Goal: Navigation & Orientation: Find specific page/section

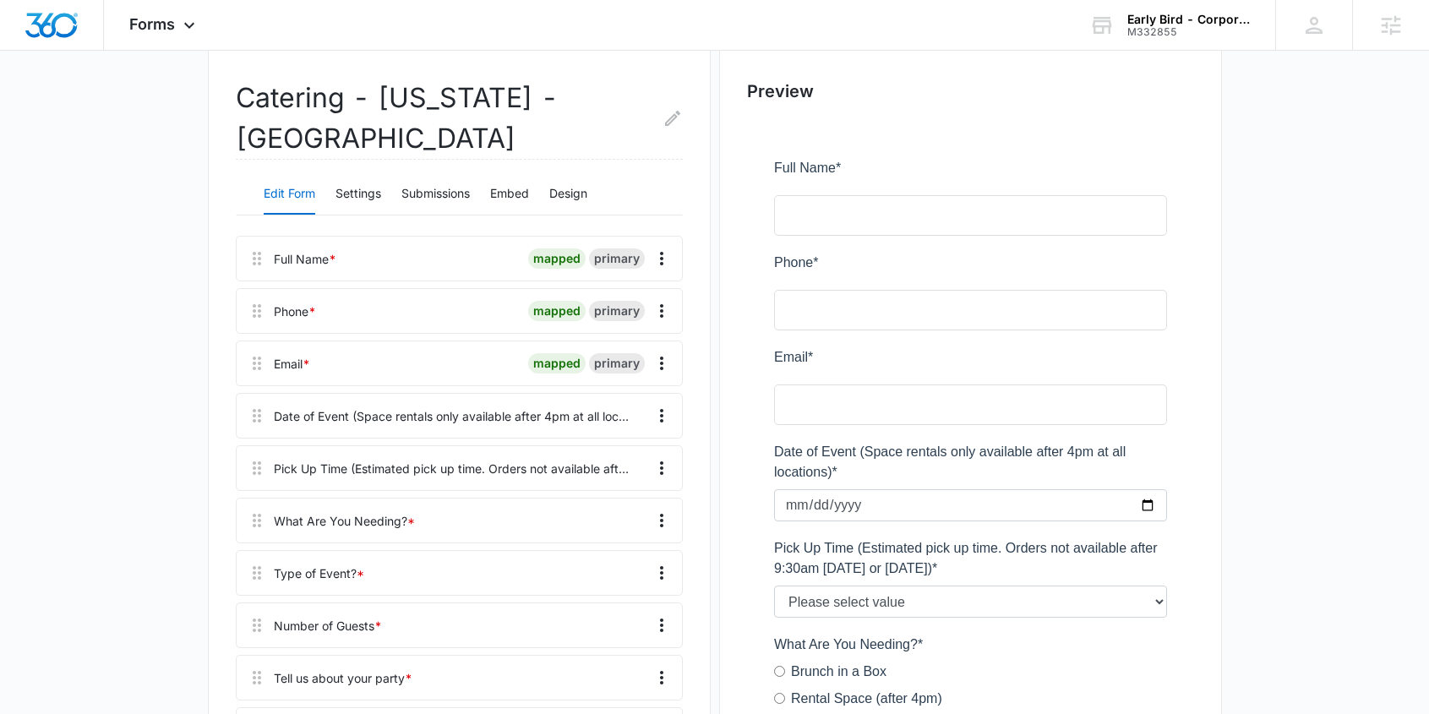
scroll to position [154, 0]
click at [368, 193] on button "Settings" at bounding box center [358, 192] width 46 height 41
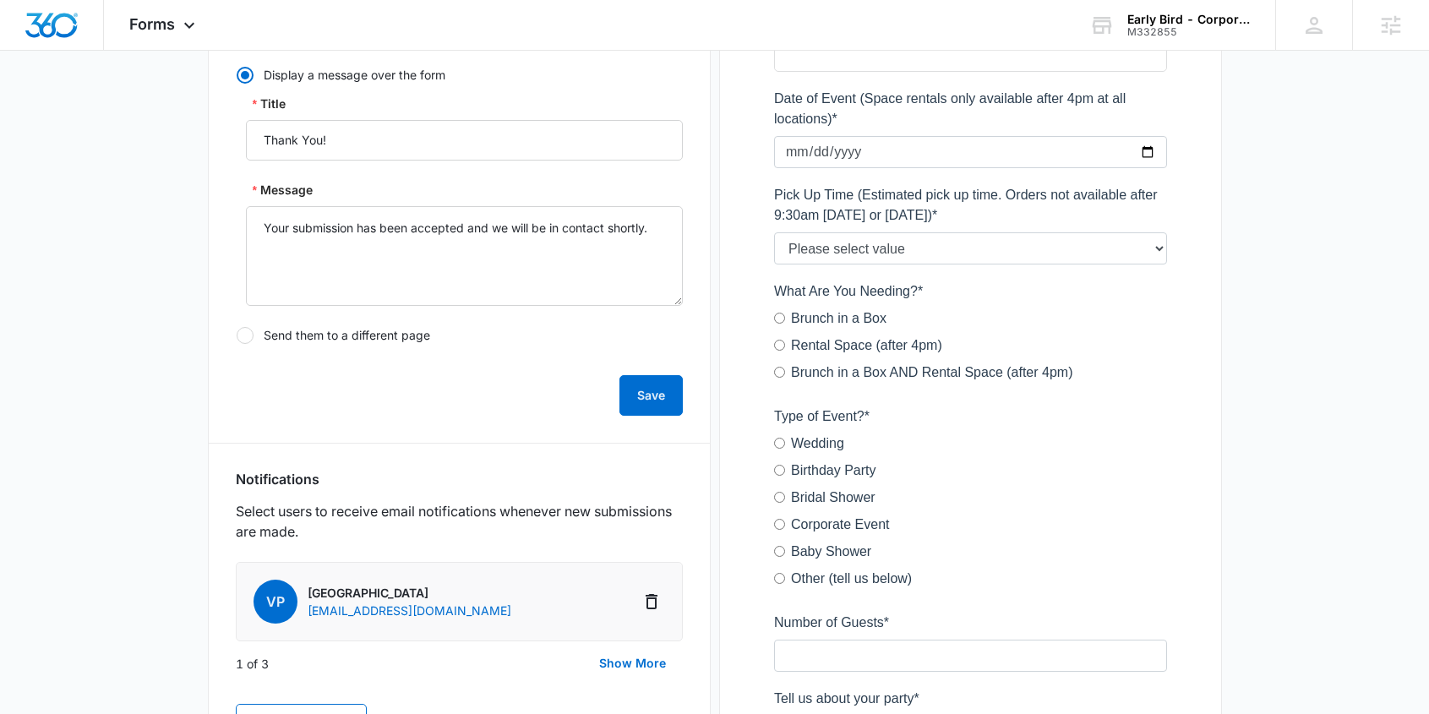
scroll to position [655, 0]
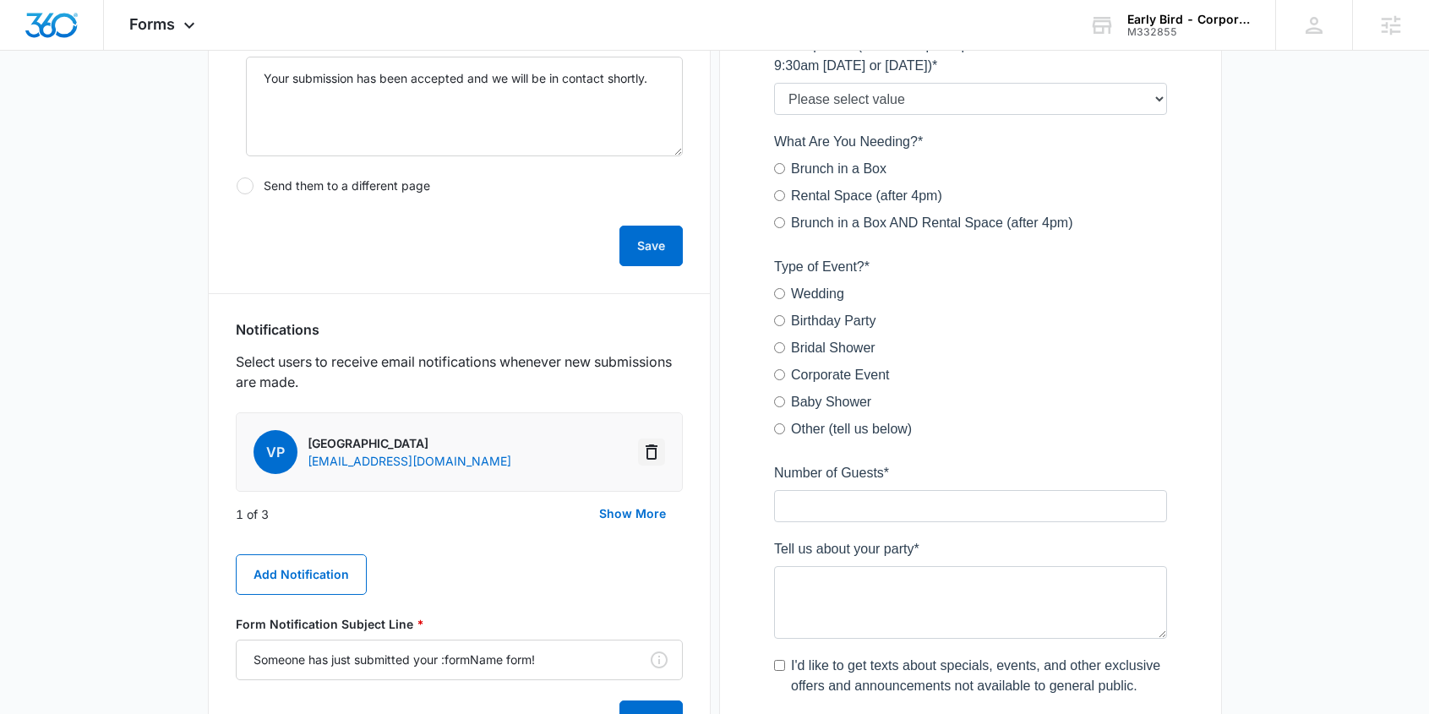
click at [654, 451] on icon "Delete Notification" at bounding box center [651, 452] width 20 height 20
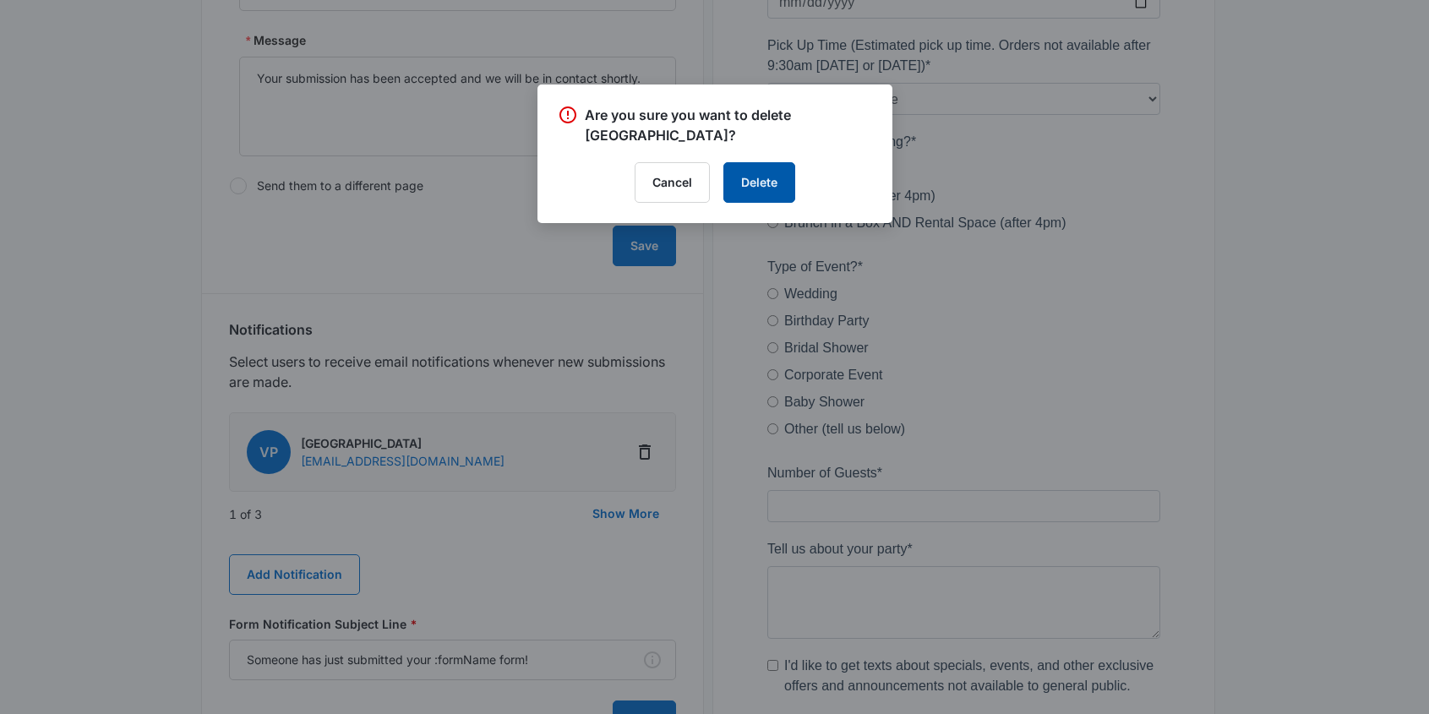
click at [761, 183] on button "Delete" at bounding box center [759, 182] width 72 height 41
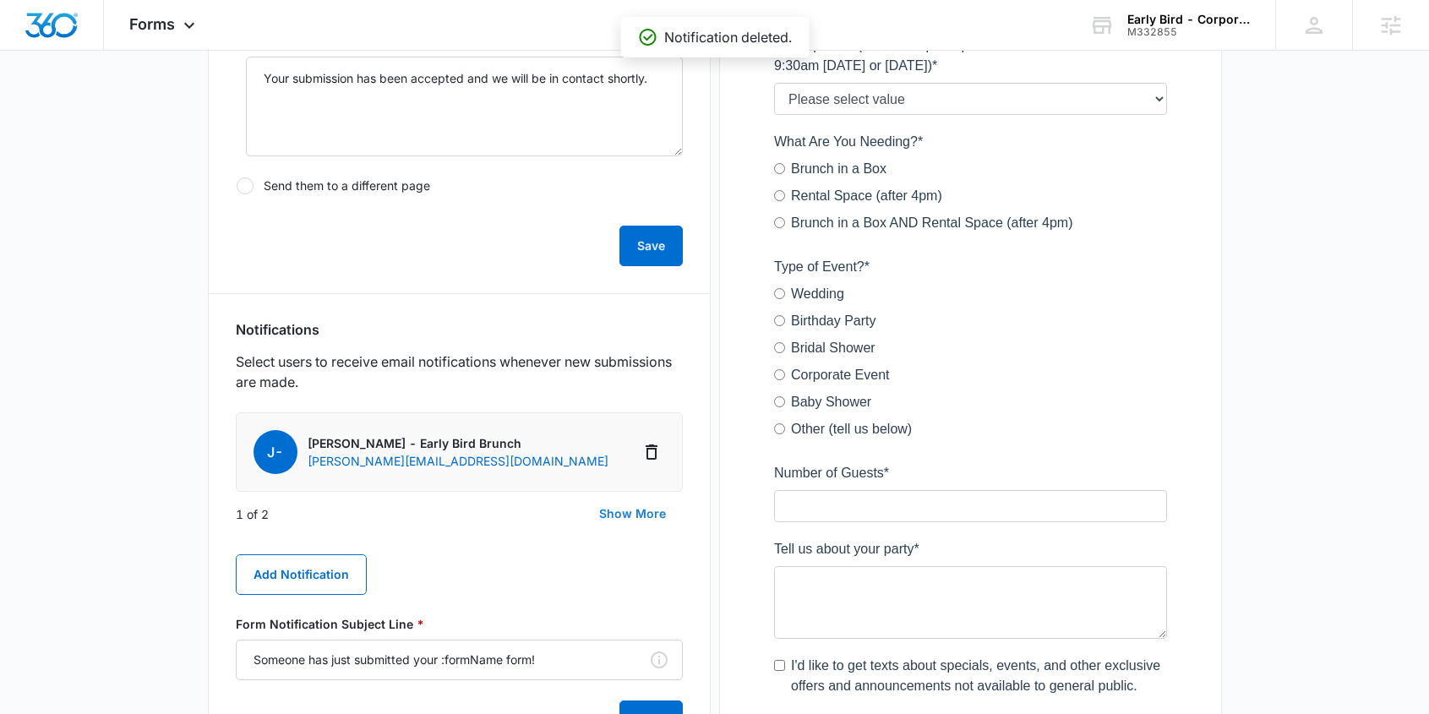
click at [643, 516] on button "Show More" at bounding box center [632, 513] width 101 height 41
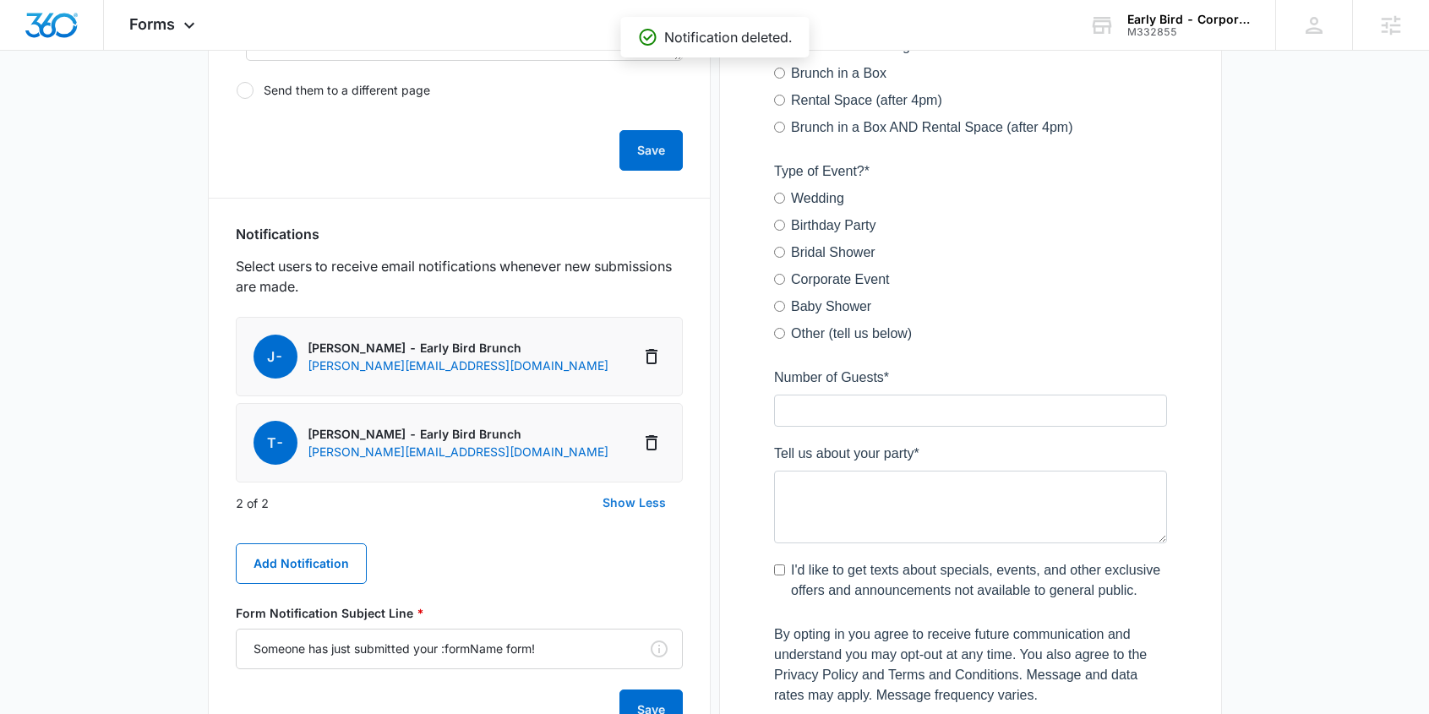
scroll to position [762, 0]
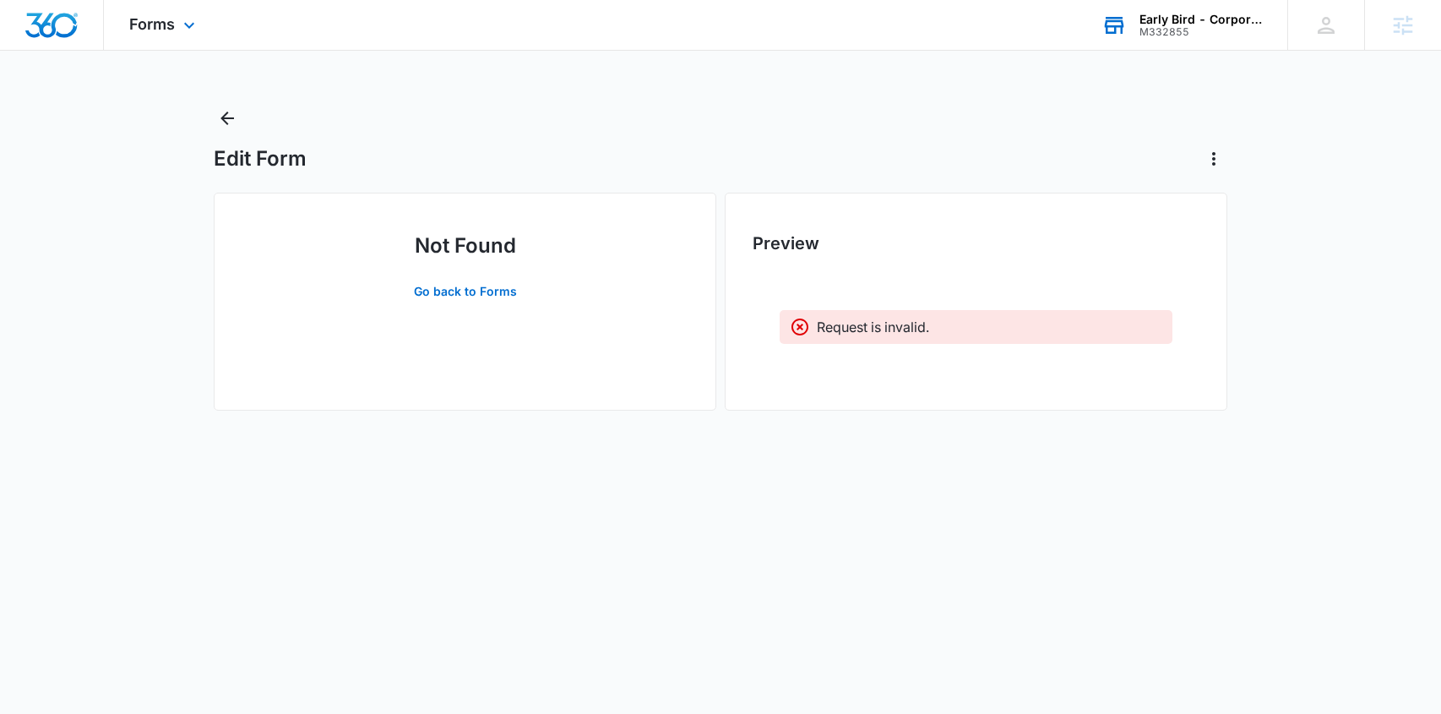
click at [1168, 18] on div "Early Bird - Corporate" at bounding box center [1201, 20] width 123 height 14
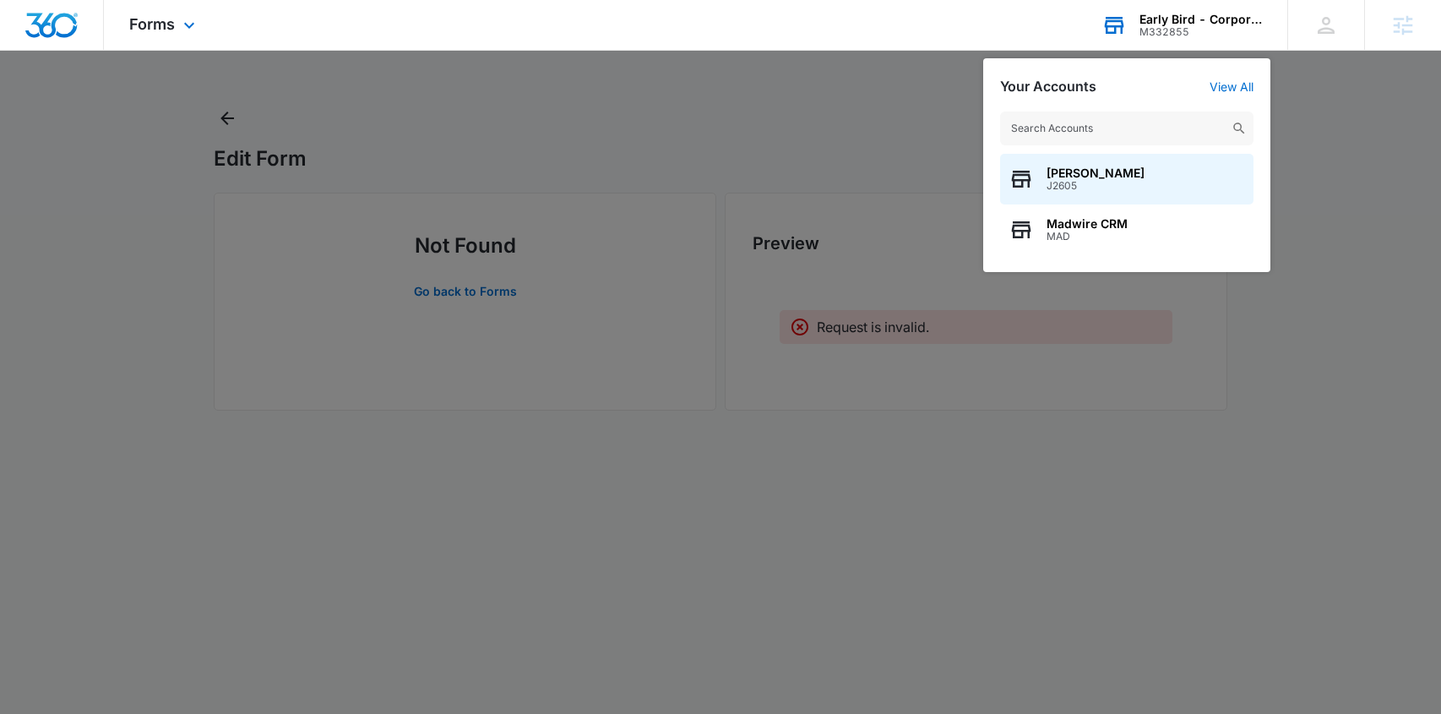
click at [1148, 124] on input "text" at bounding box center [1126, 129] width 253 height 34
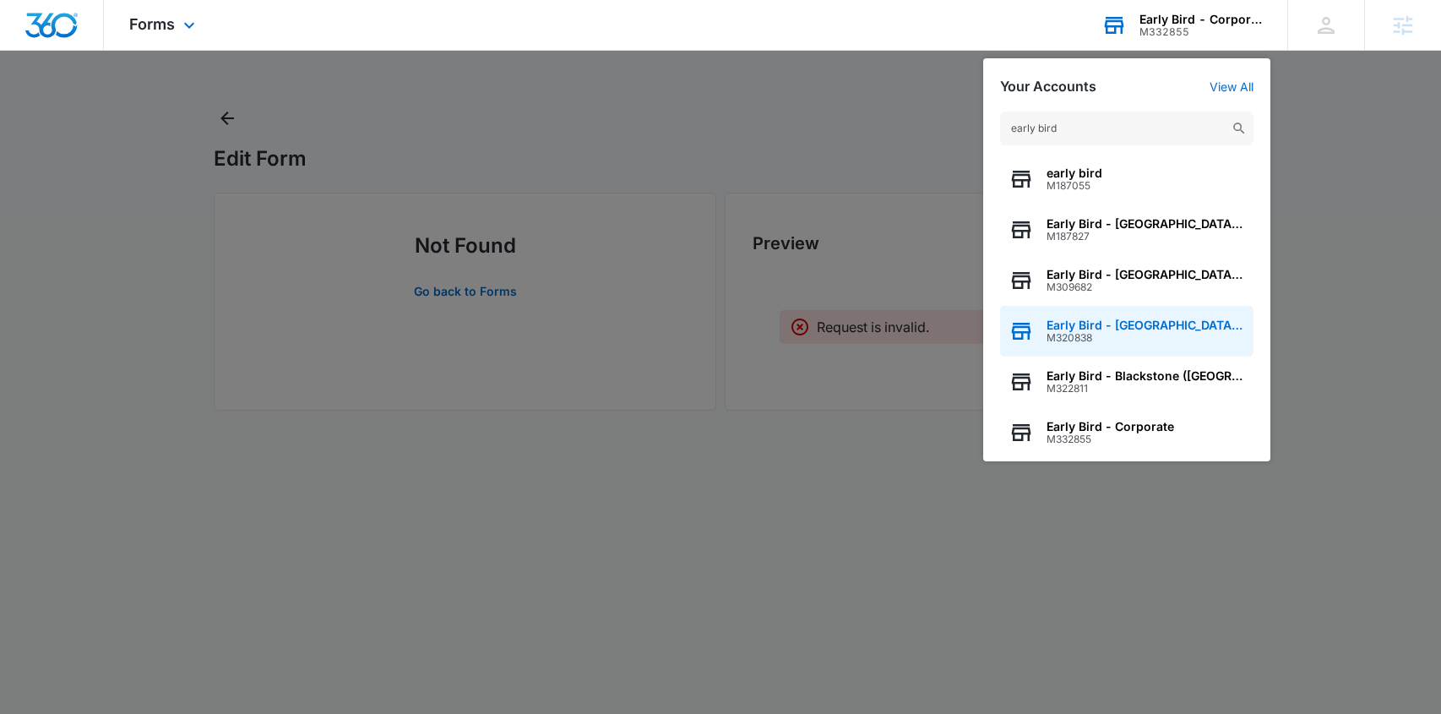
type input "early bird"
click at [1141, 323] on span "Early Bird - Village Pointe (NE)" at bounding box center [1146, 326] width 199 height 14
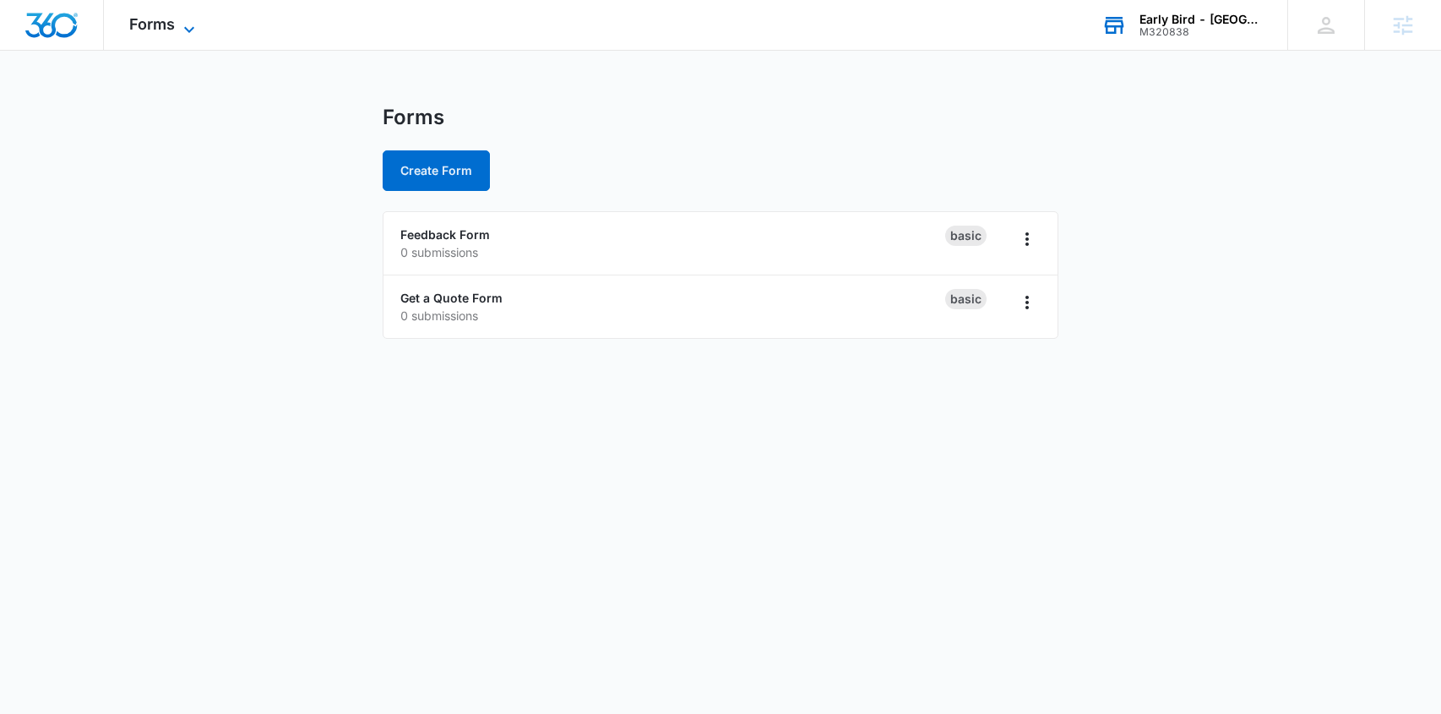
click at [161, 23] on span "Forms" at bounding box center [152, 24] width 46 height 18
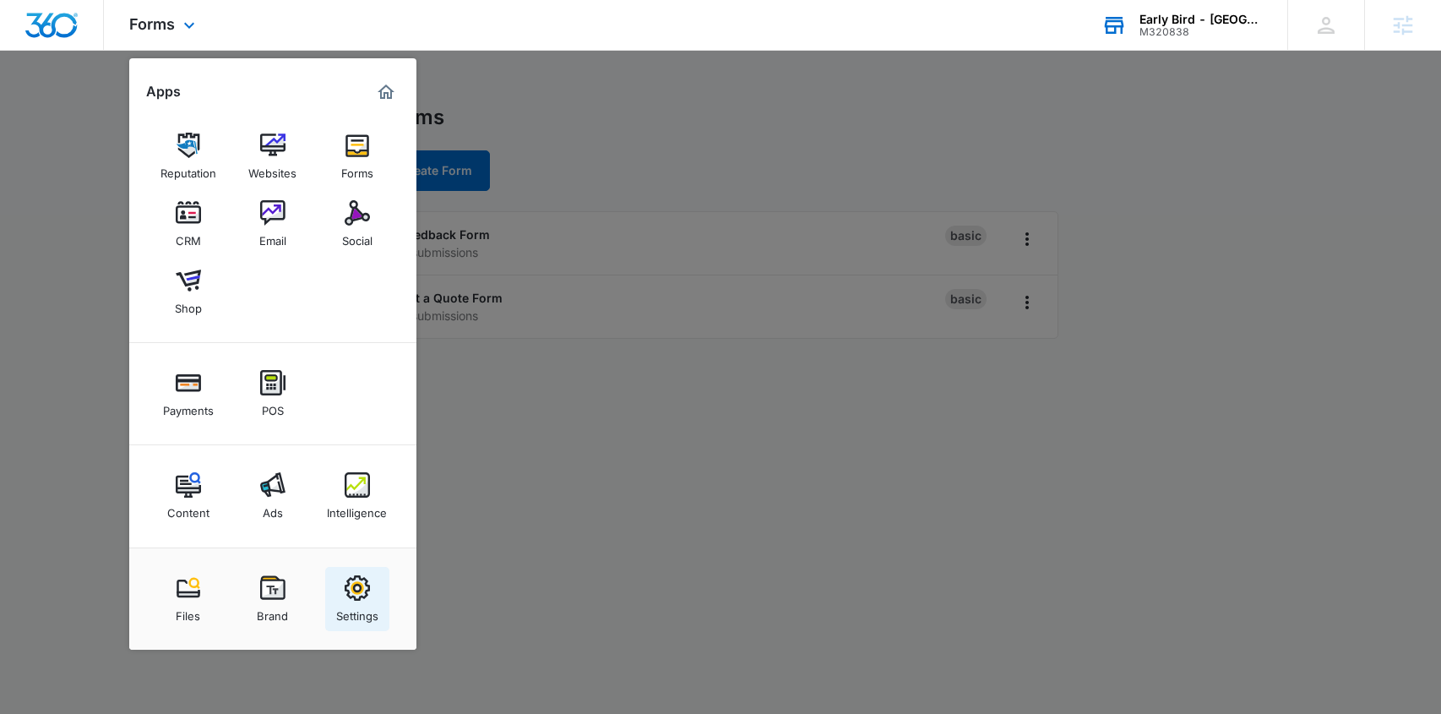
click at [358, 593] on img at bounding box center [357, 587] width 25 height 25
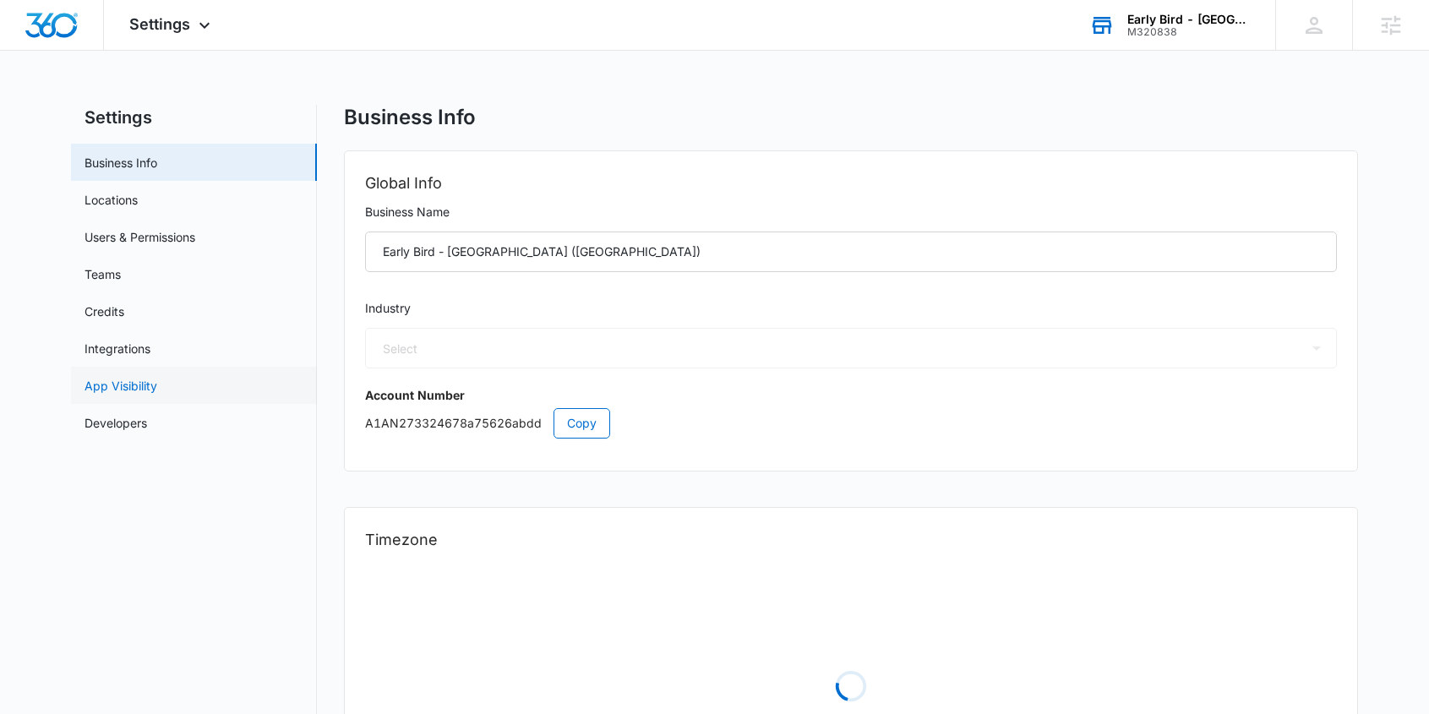
select select "11"
select select "US"
select select "America/Denver"
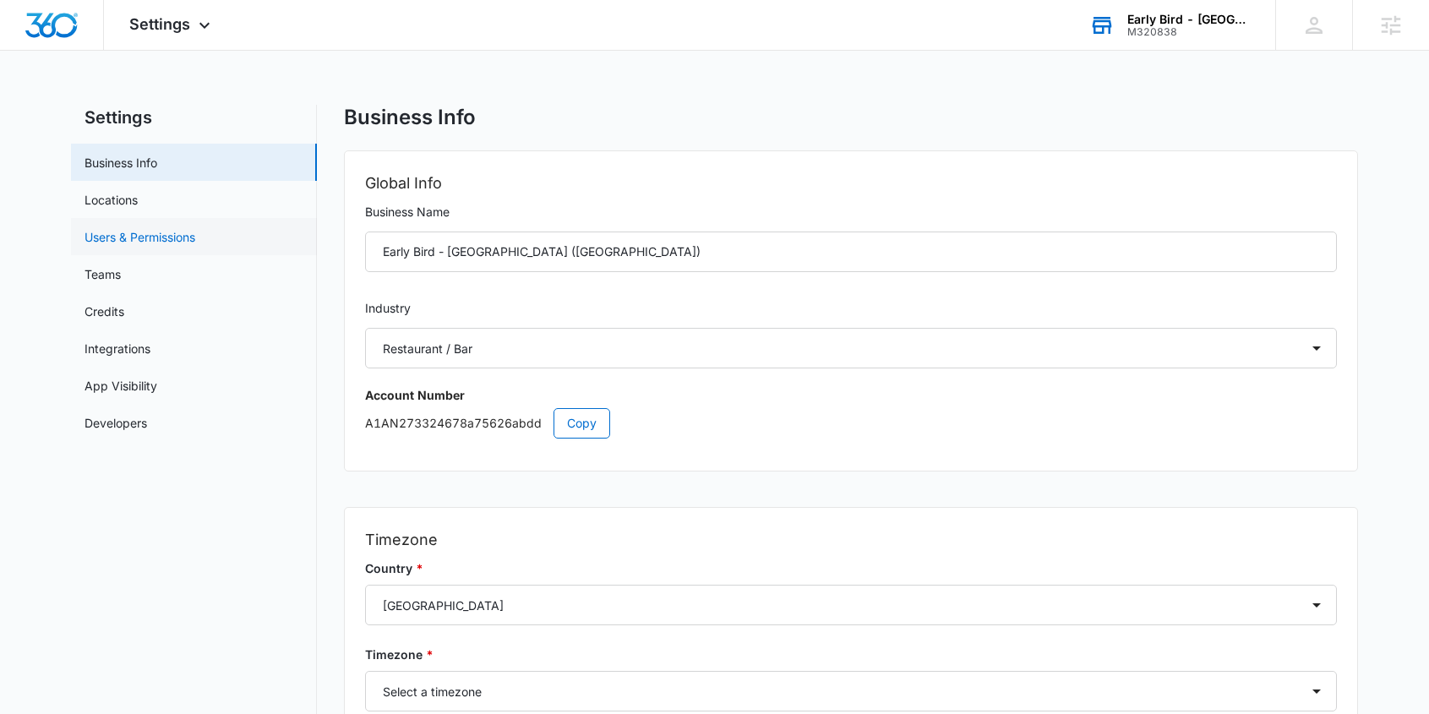
click at [133, 237] on link "Users & Permissions" at bounding box center [139, 237] width 111 height 18
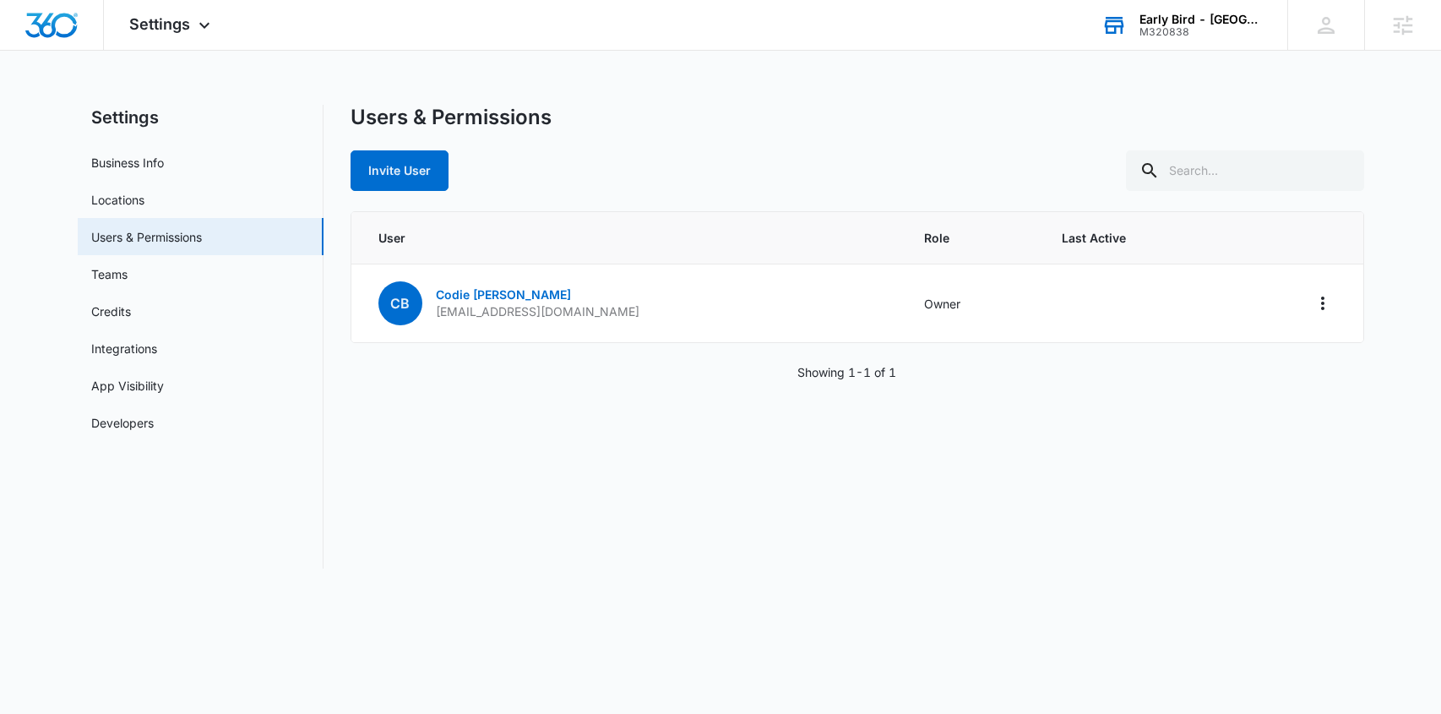
click at [1212, 22] on div "Early Bird - Village Pointe (NE)" at bounding box center [1201, 20] width 123 height 14
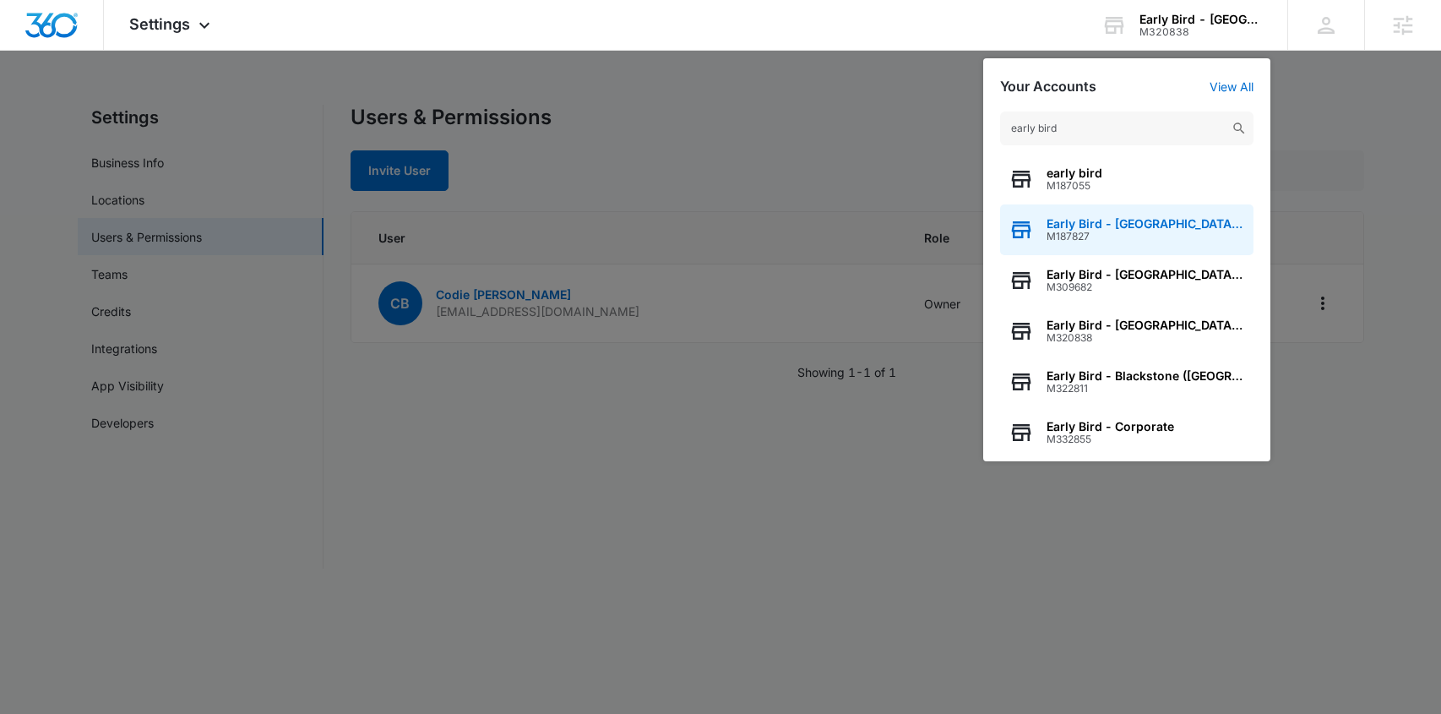
type input "early bird"
click at [1154, 223] on span "Early Bird - West Omaha (NE)" at bounding box center [1146, 224] width 199 height 14
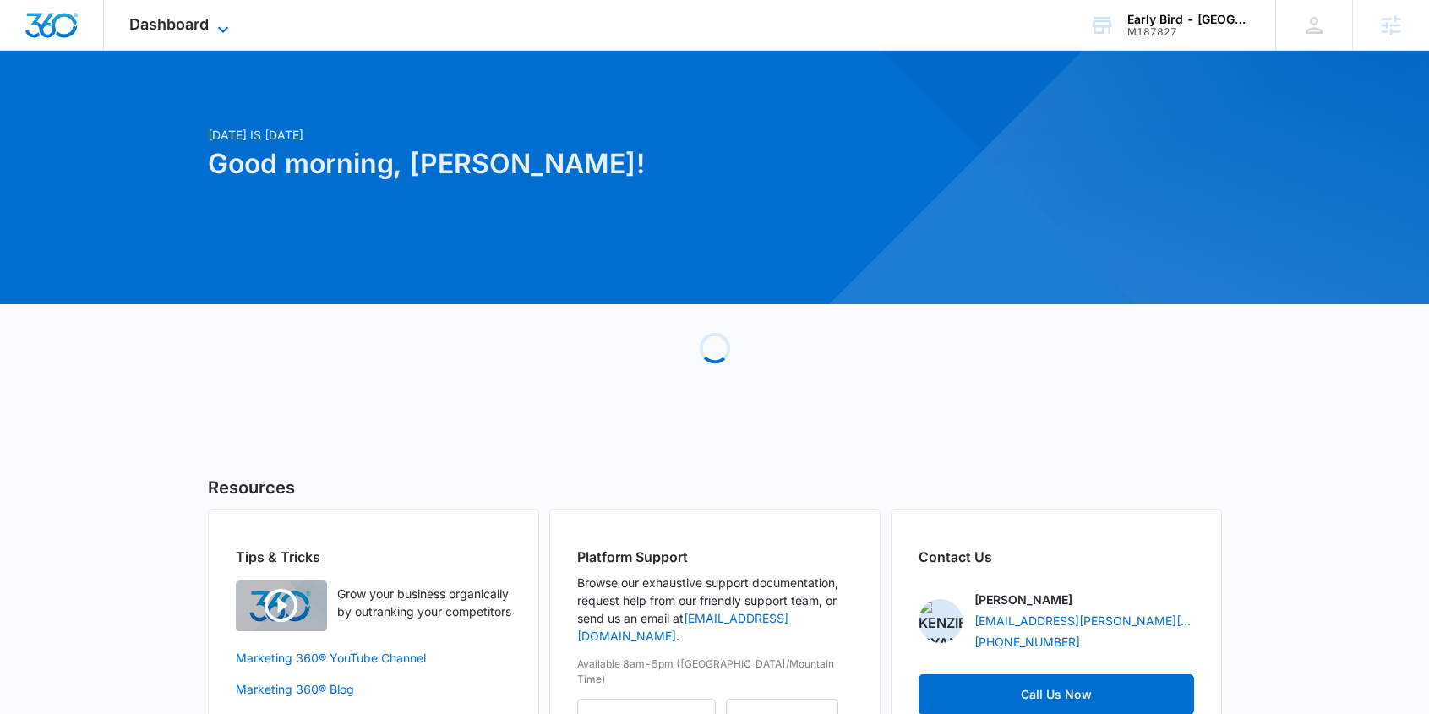
click at [207, 27] on span "Dashboard" at bounding box center [168, 24] width 79 height 18
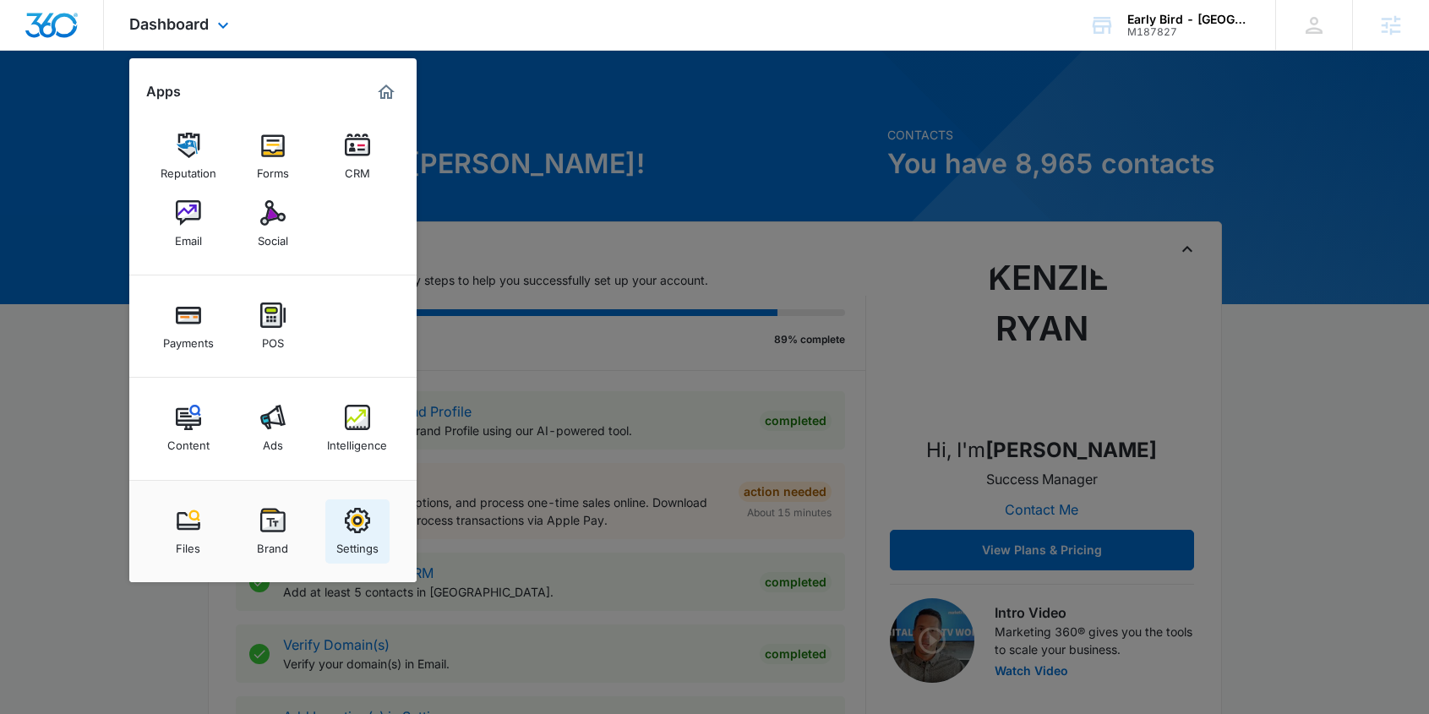
click at [352, 521] on img at bounding box center [357, 520] width 25 height 25
select select "11"
select select "US"
select select "America/Chicago"
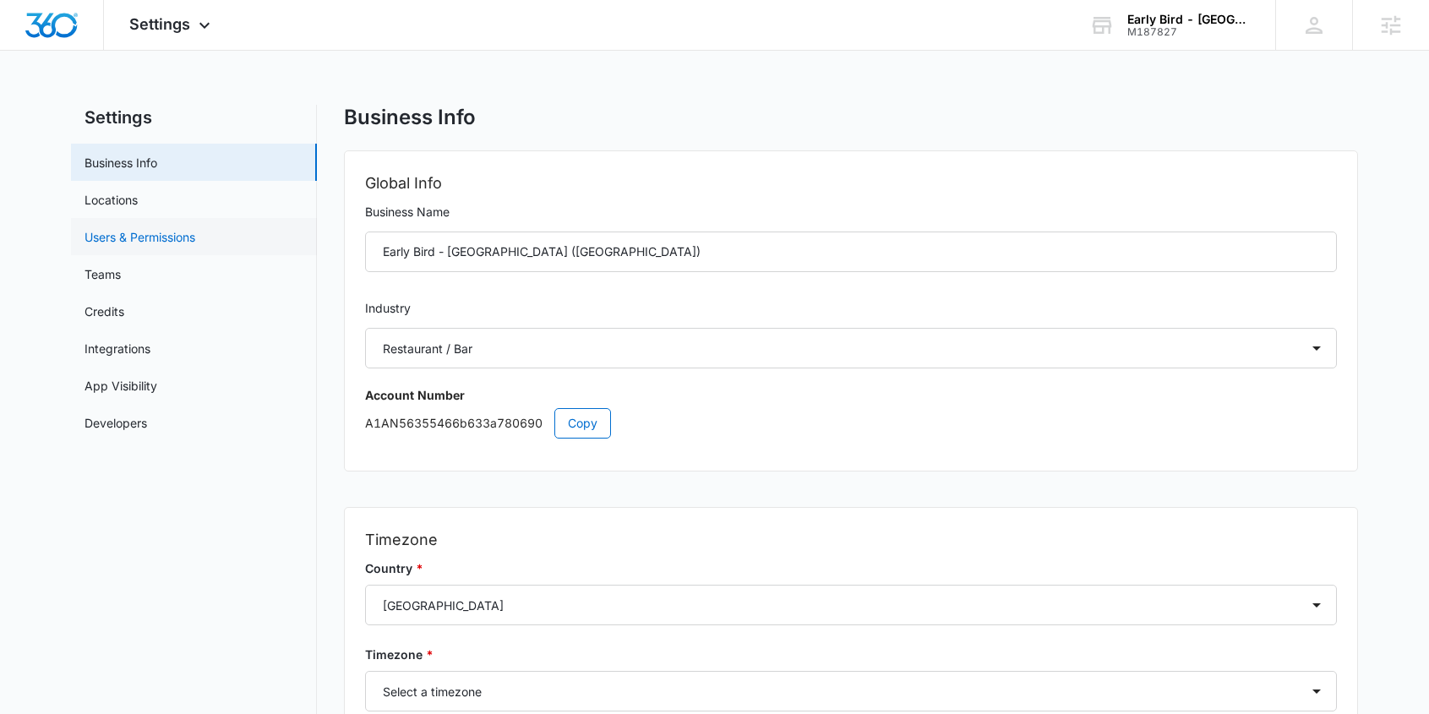
click at [147, 233] on link "Users & Permissions" at bounding box center [139, 237] width 111 height 18
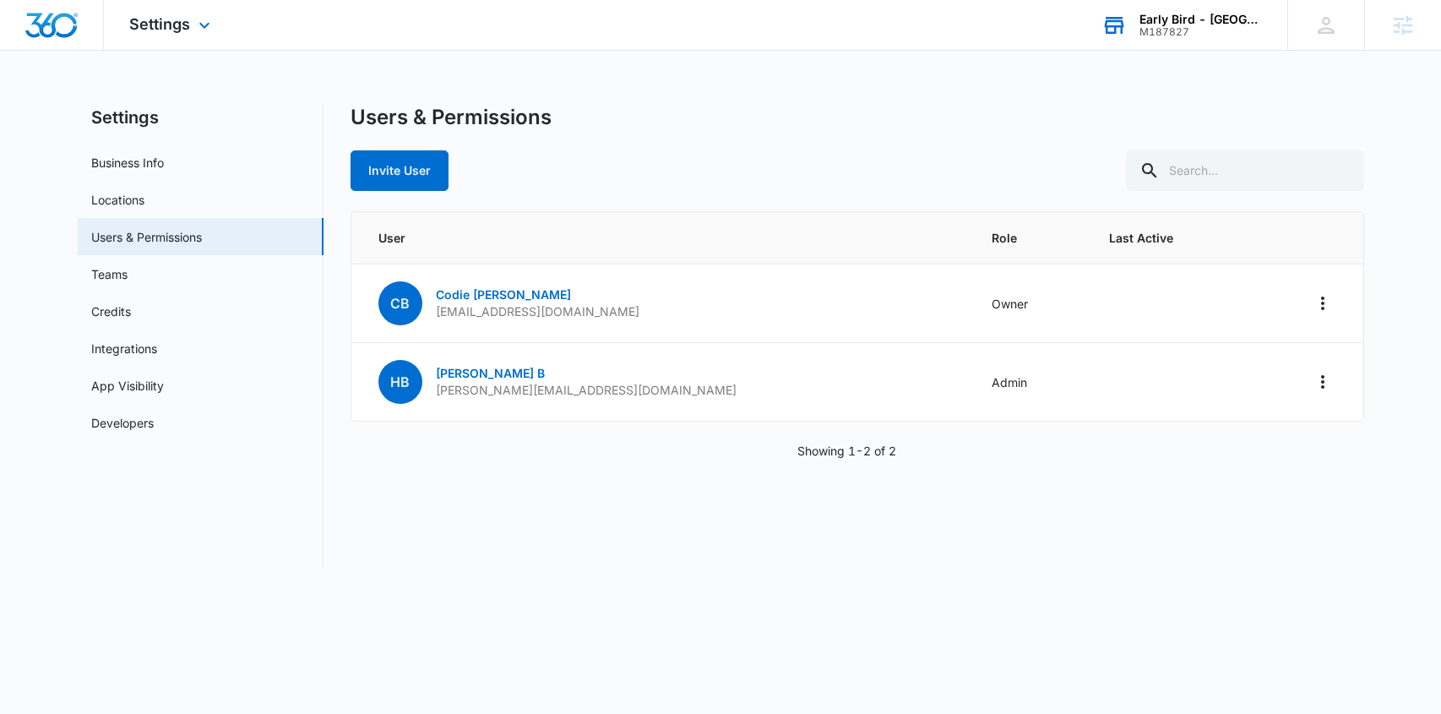
click at [1223, 26] on div "M187827" at bounding box center [1201, 32] width 123 height 12
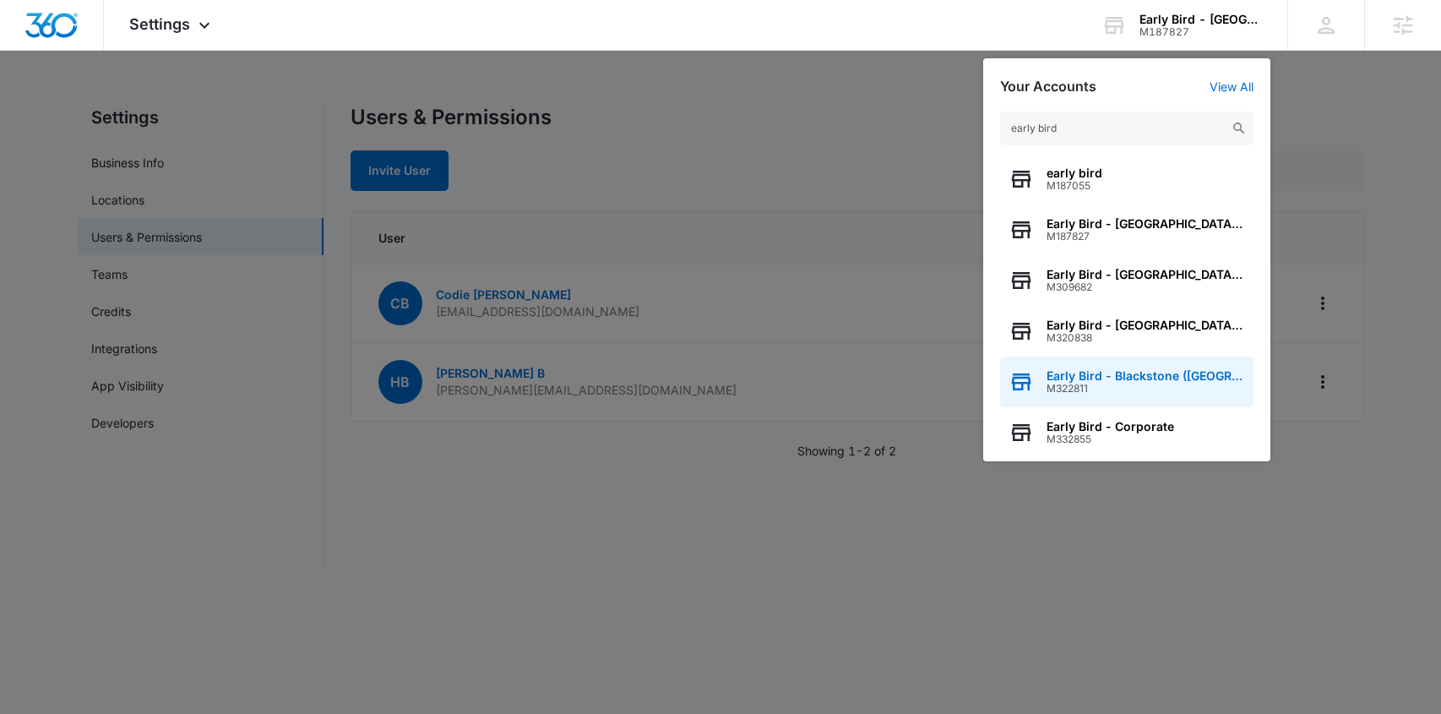
type input "early bird"
click at [1158, 379] on span "Early Bird - Blackstone (NE)" at bounding box center [1146, 376] width 199 height 14
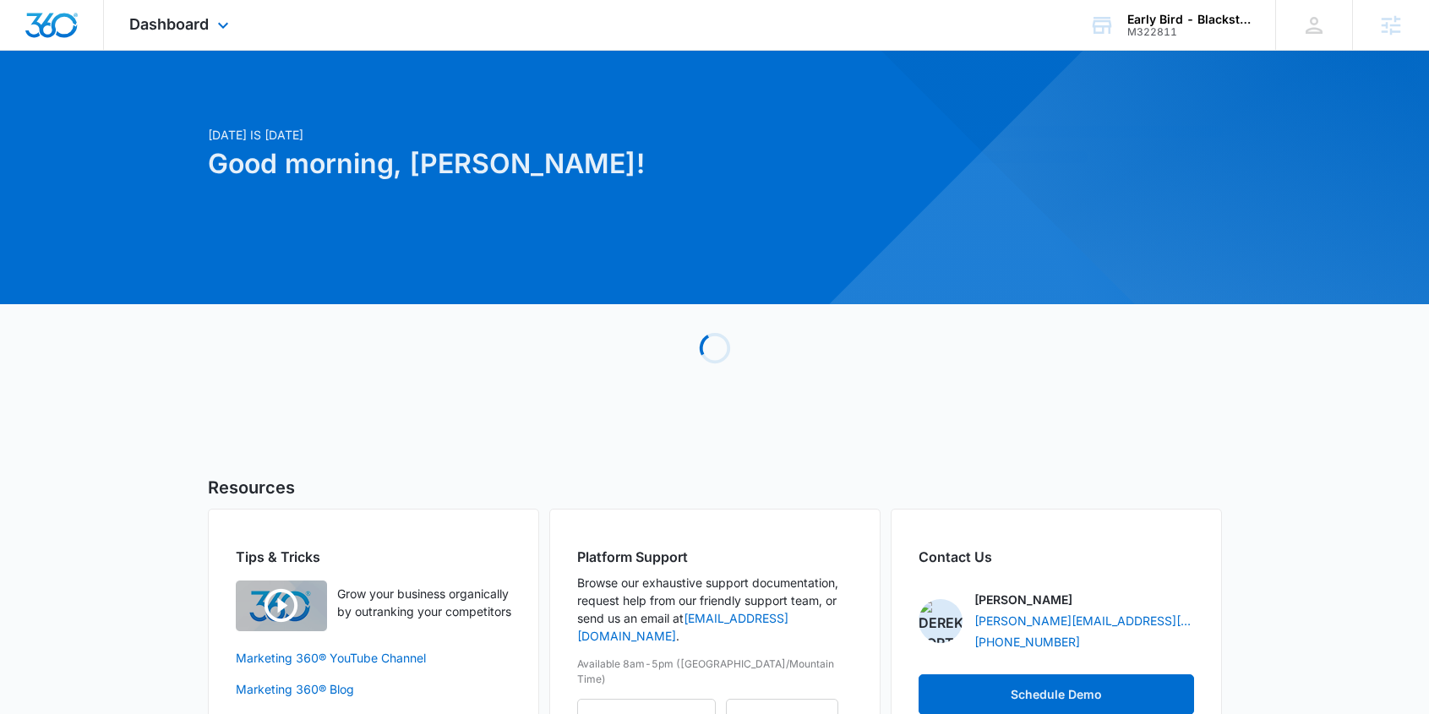
click at [212, 25] on div "Dashboard Apps Reputation Websites Forms CRM Email Social Payments POS Content …" at bounding box center [181, 25] width 155 height 50
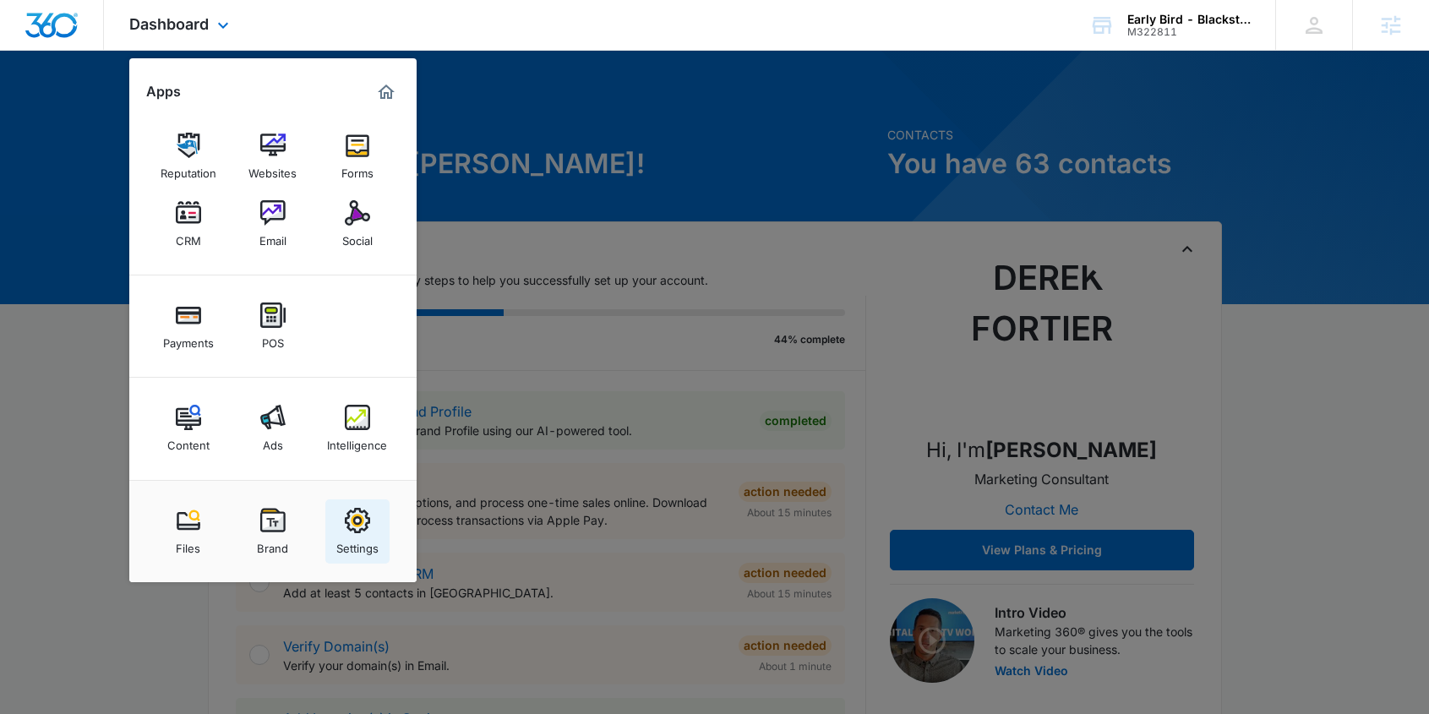
click at [362, 527] on img at bounding box center [357, 520] width 25 height 25
select select "11"
select select "US"
select select "America/Denver"
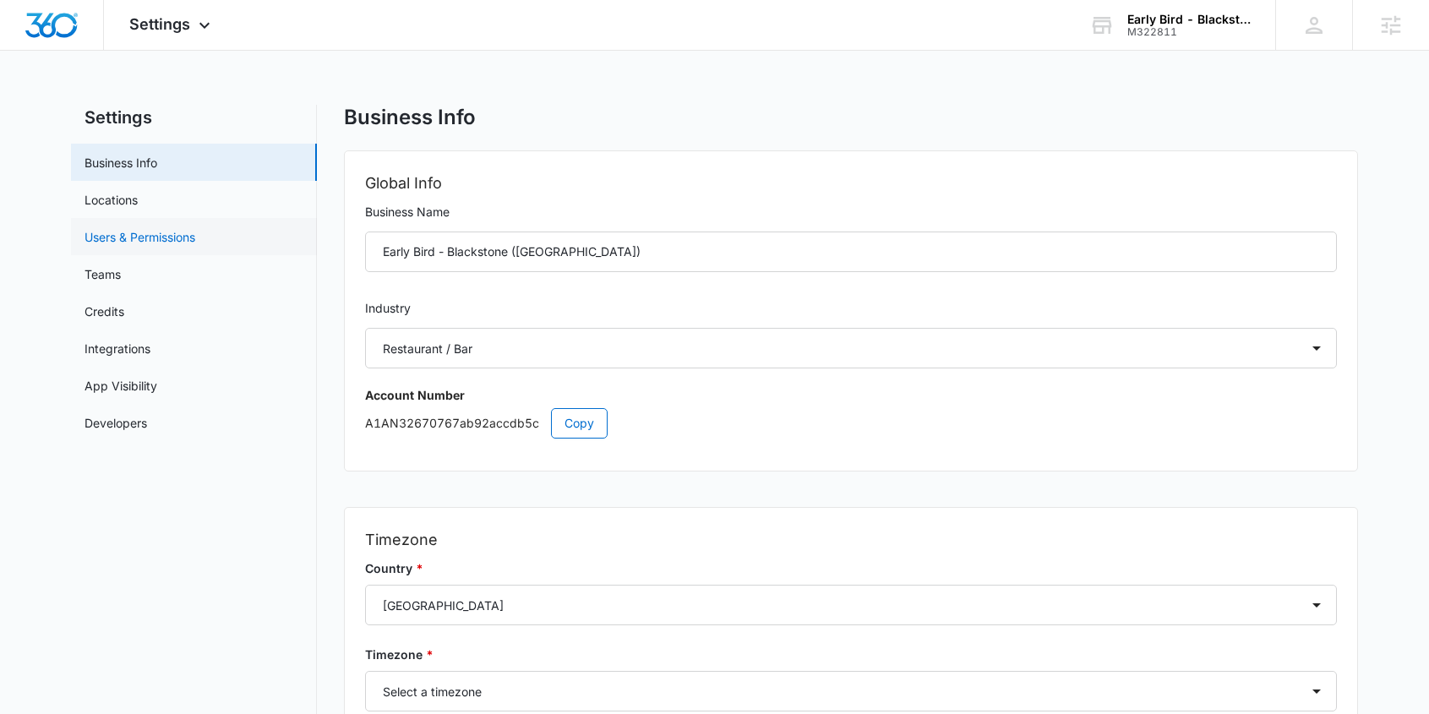
click at [137, 232] on link "Users & Permissions" at bounding box center [139, 237] width 111 height 18
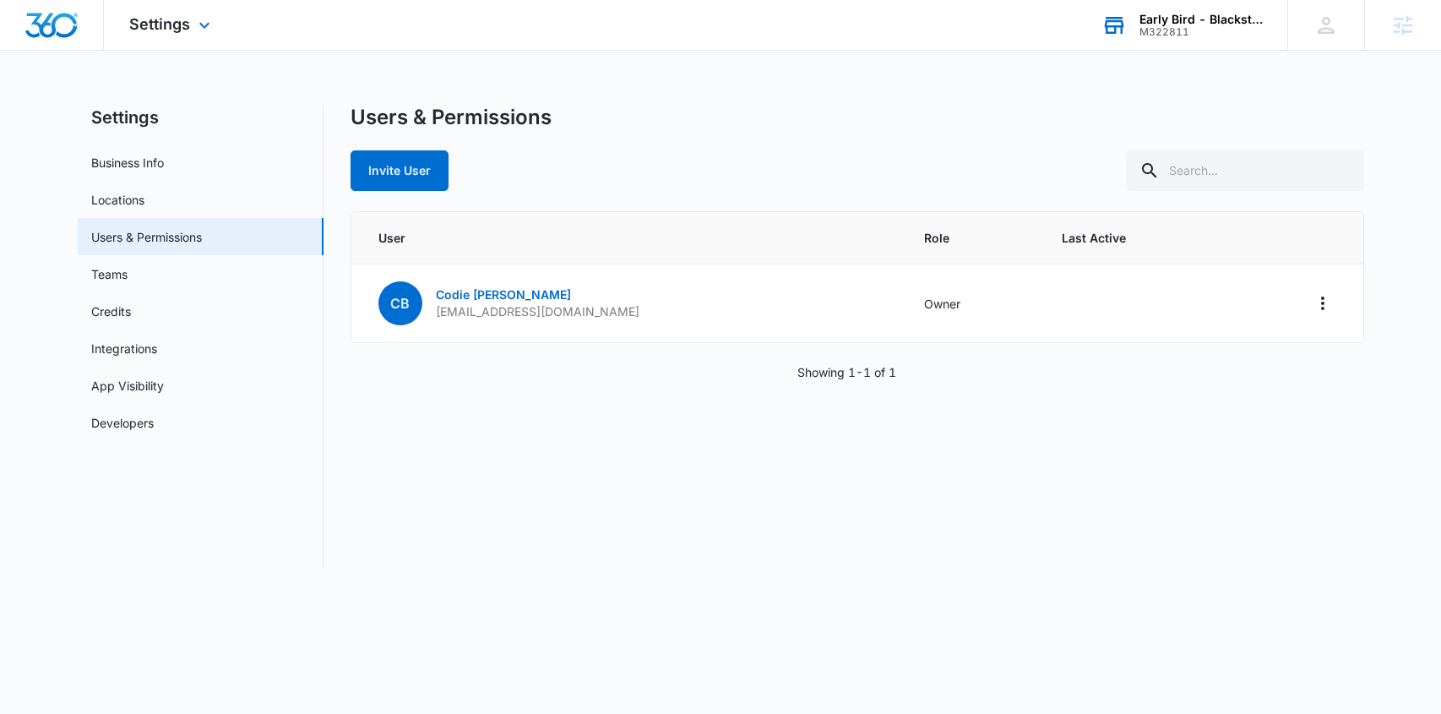
click at [1221, 19] on div "Early Bird - Blackstone (NE)" at bounding box center [1201, 20] width 123 height 14
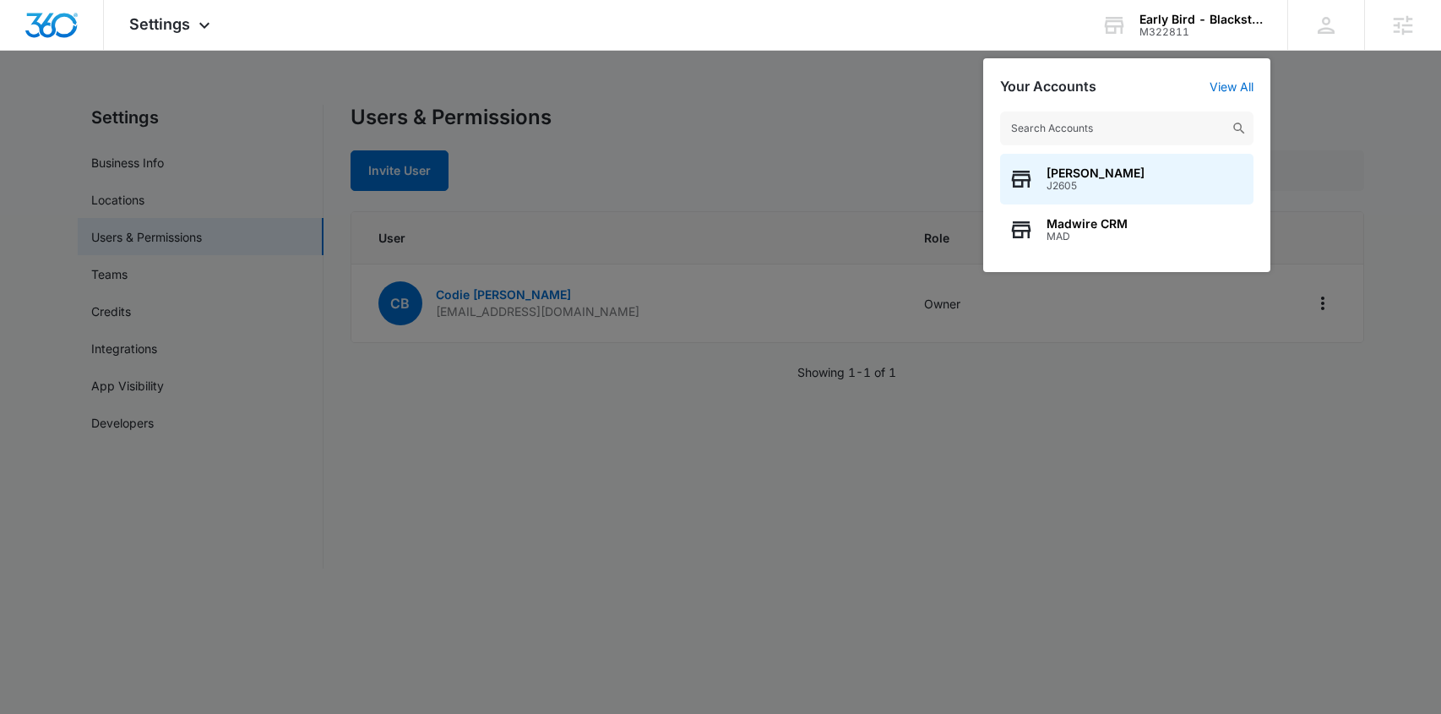
click at [1080, 128] on input "text" at bounding box center [1126, 129] width 253 height 34
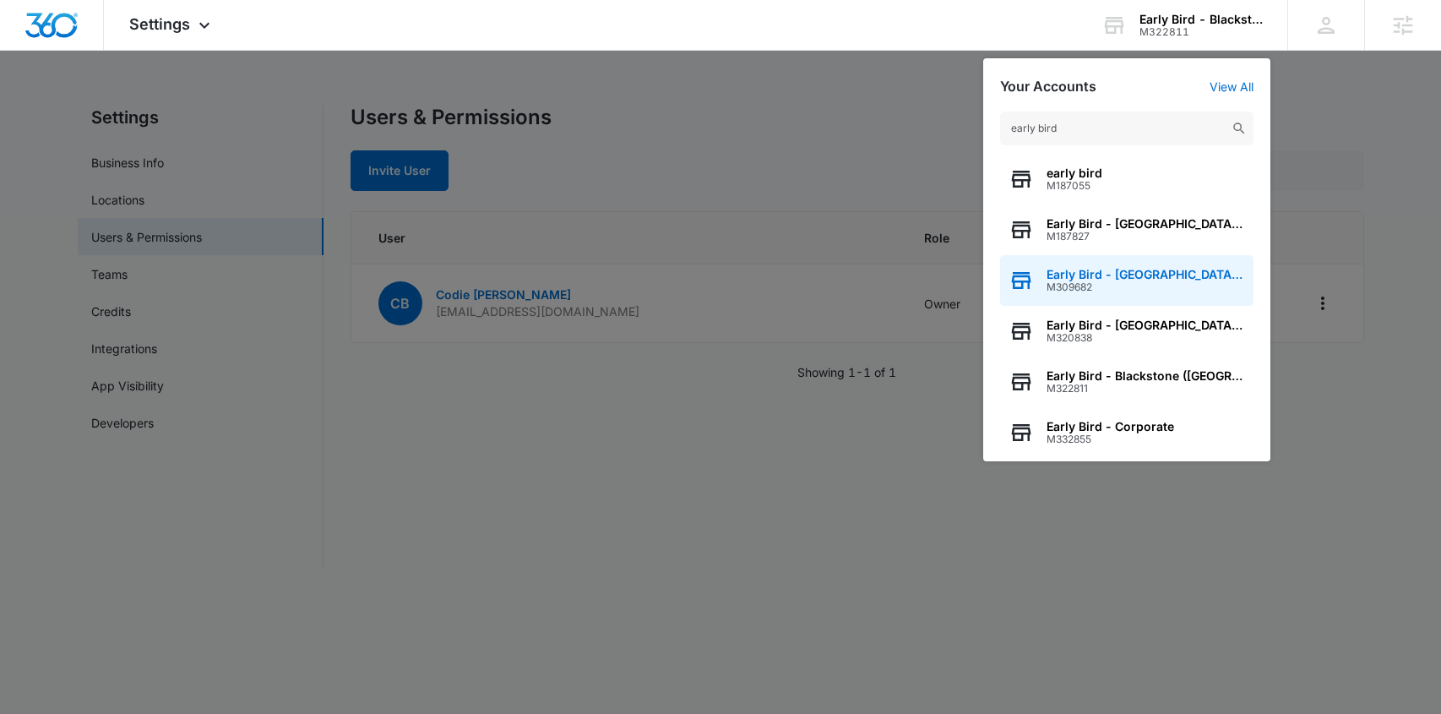
type input "early bird"
click at [1159, 275] on span "Early Bird - East Village (IA)" at bounding box center [1146, 275] width 199 height 14
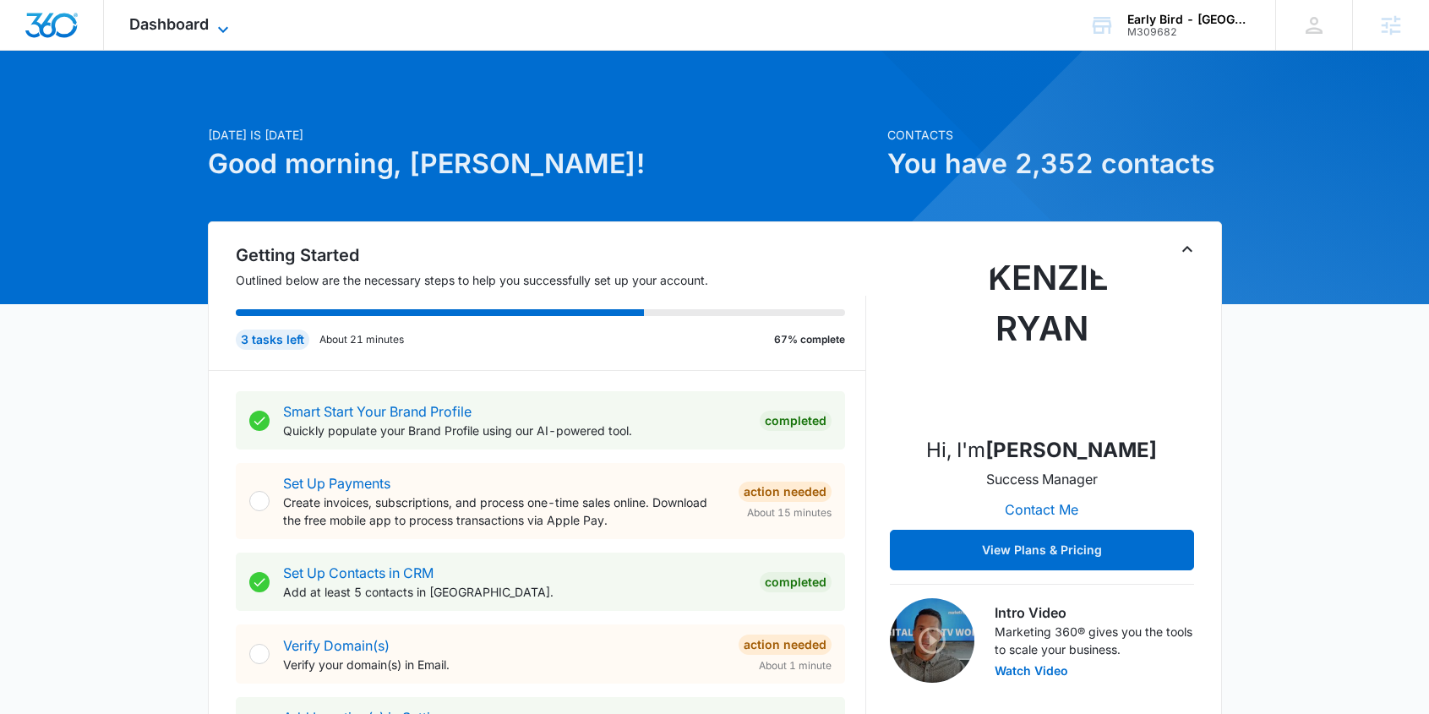
click at [193, 20] on span "Dashboard" at bounding box center [168, 24] width 79 height 18
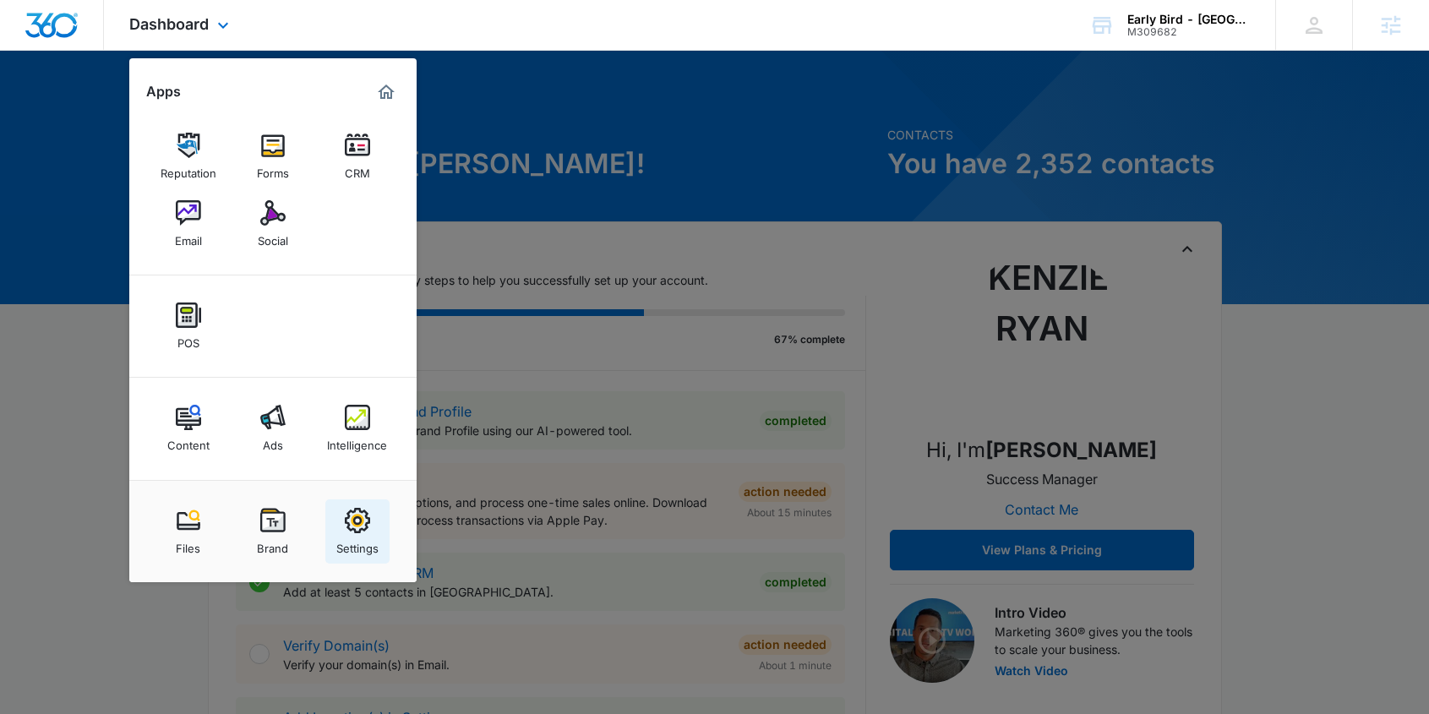
click at [370, 514] on link "Settings" at bounding box center [357, 531] width 64 height 64
select select "11"
select select "US"
select select "America/Chicago"
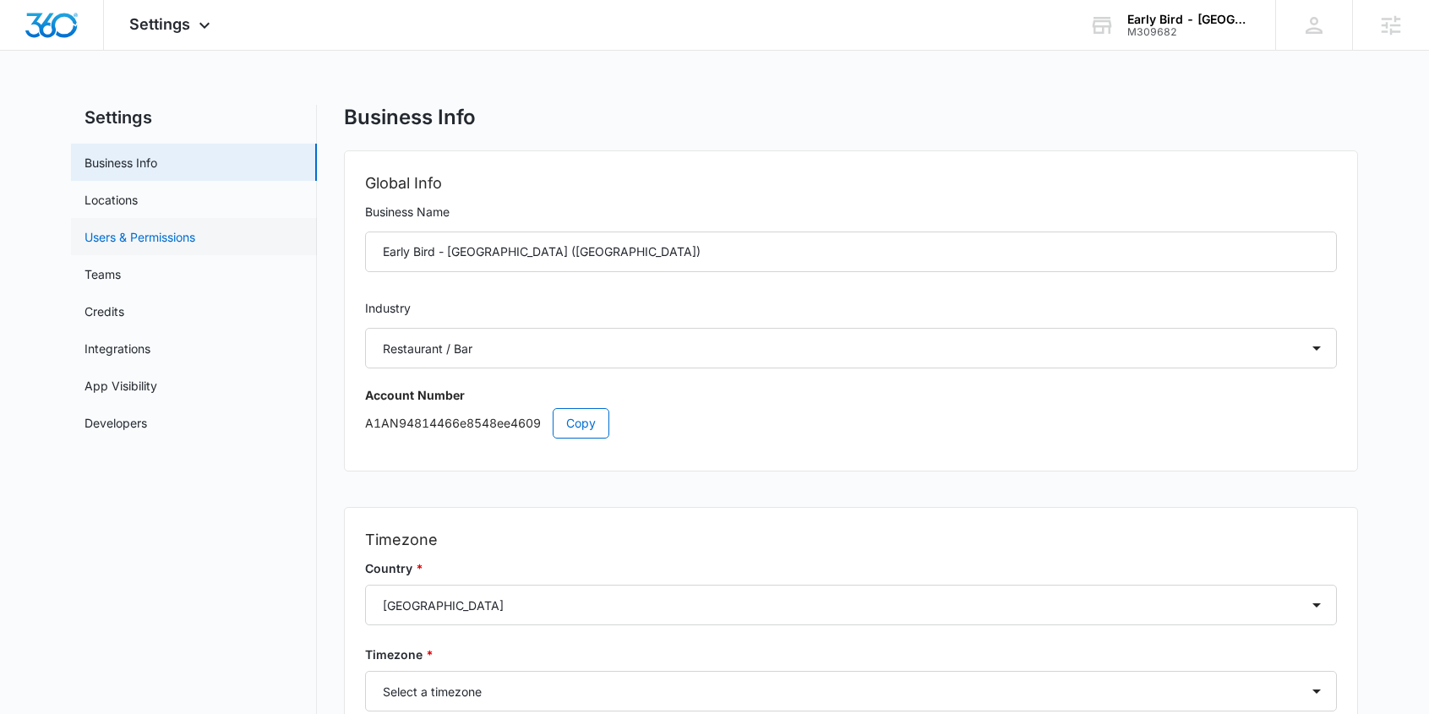
click at [172, 240] on link "Users & Permissions" at bounding box center [139, 237] width 111 height 18
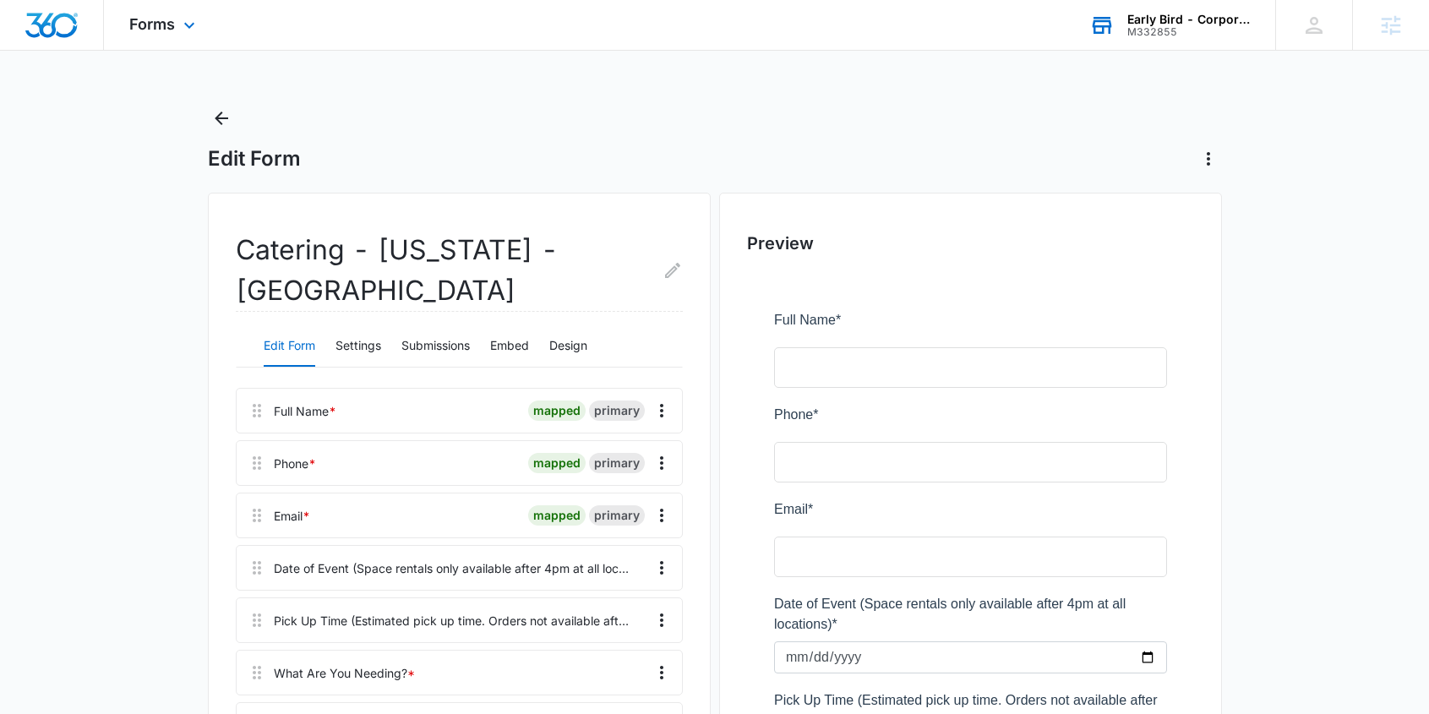
click at [1177, 26] on div "M332855" at bounding box center [1188, 32] width 123 height 12
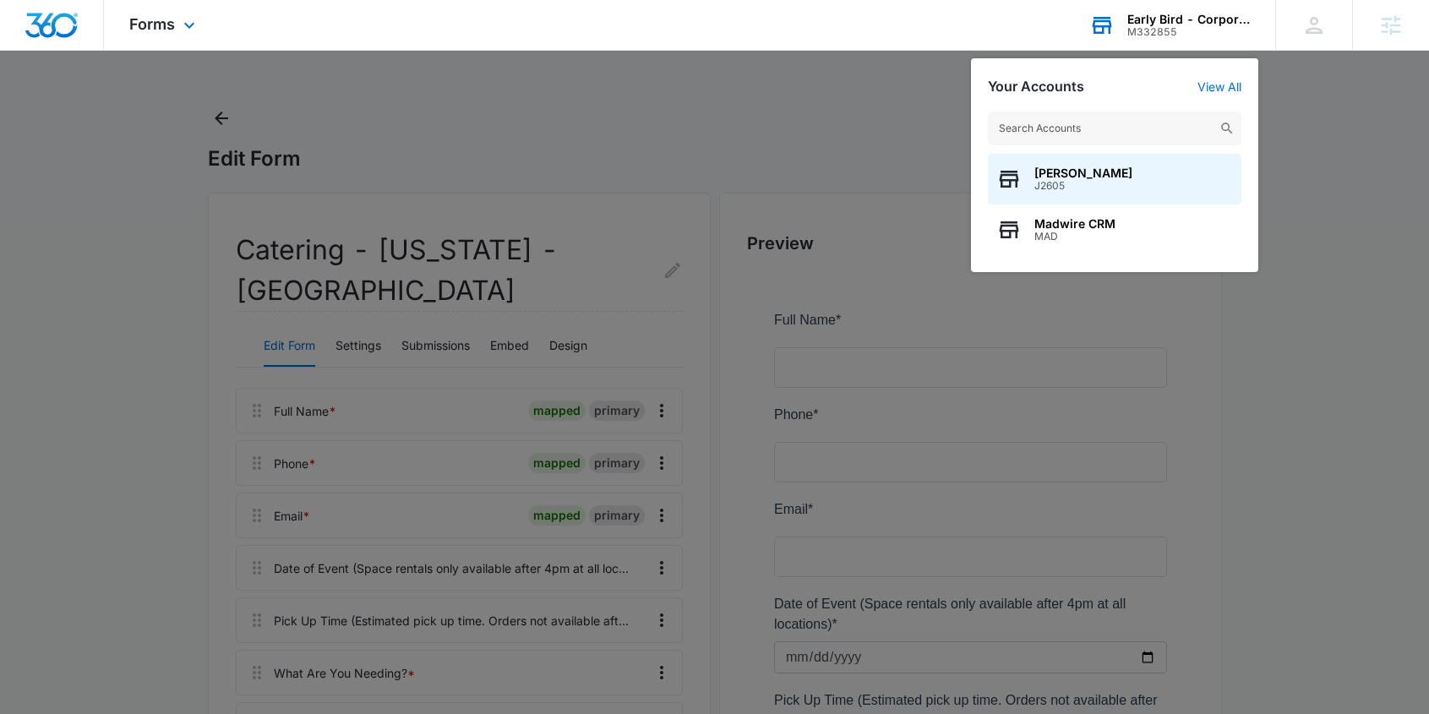
click at [1114, 132] on input "text" at bounding box center [1114, 129] width 253 height 34
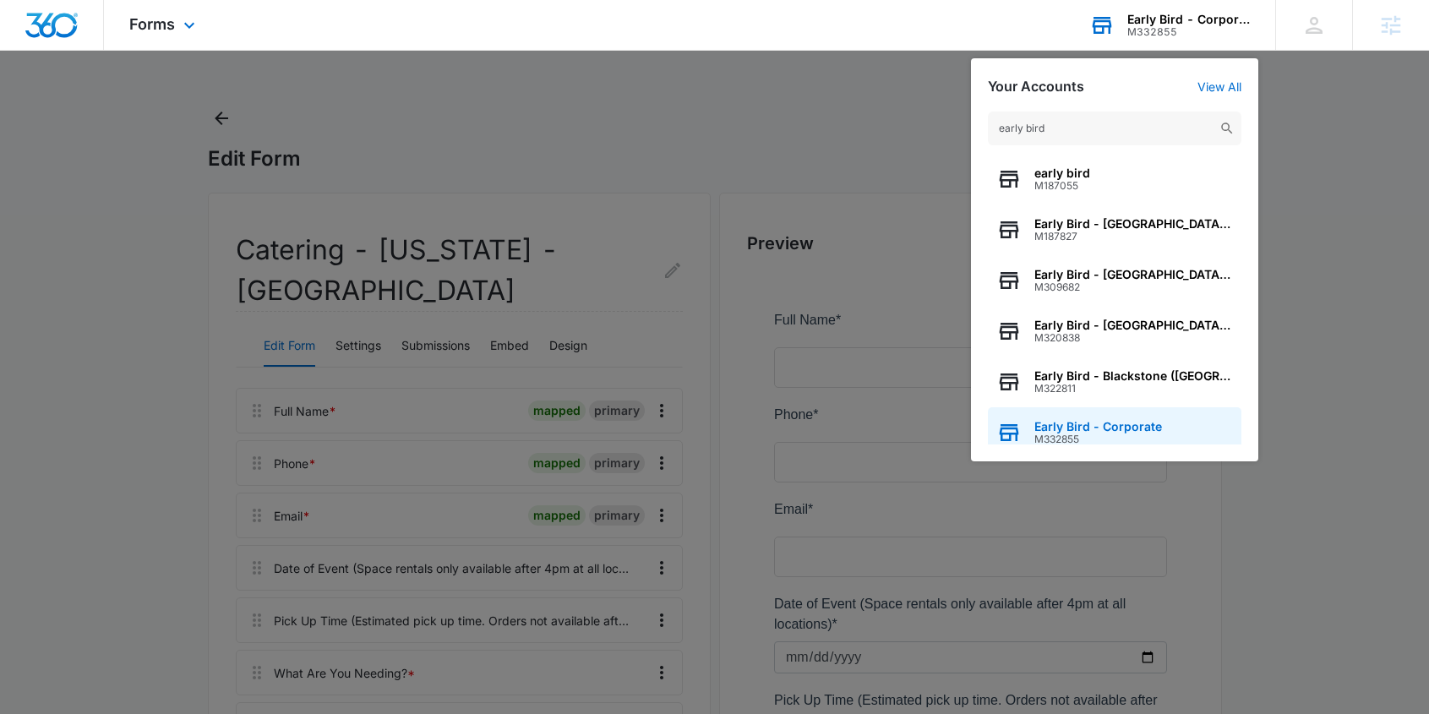
type input "early bird"
click at [1122, 425] on span "Early Bird - Corporate" at bounding box center [1098, 427] width 128 height 14
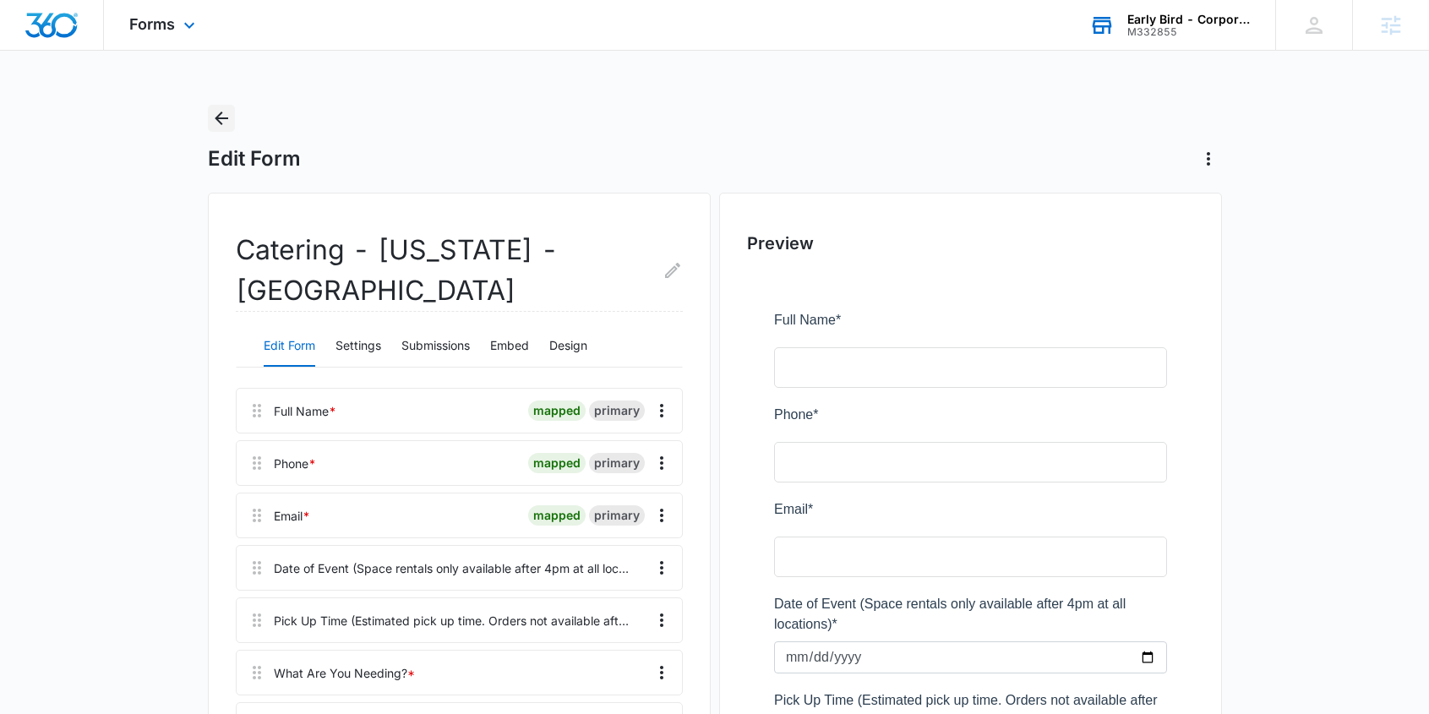
click at [215, 122] on icon "Back" at bounding box center [221, 118] width 20 height 20
